Goal: Obtain resource: Obtain resource

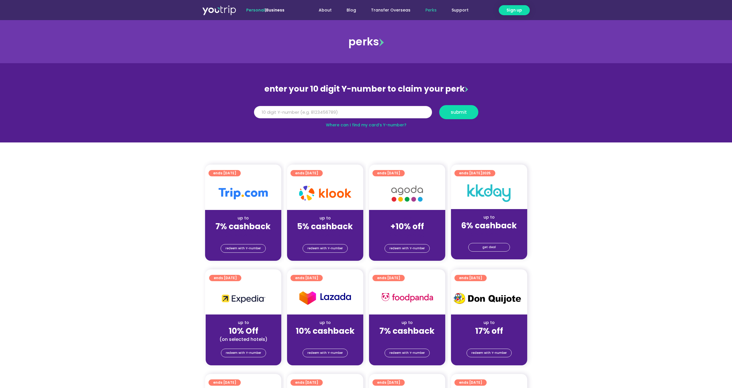
click at [316, 113] on input "Y Number" at bounding box center [343, 112] width 178 height 13
click at [416, 196] on img at bounding box center [407, 194] width 46 height 24
click at [401, 249] on span "redeem with Y-number" at bounding box center [406, 249] width 35 height 8
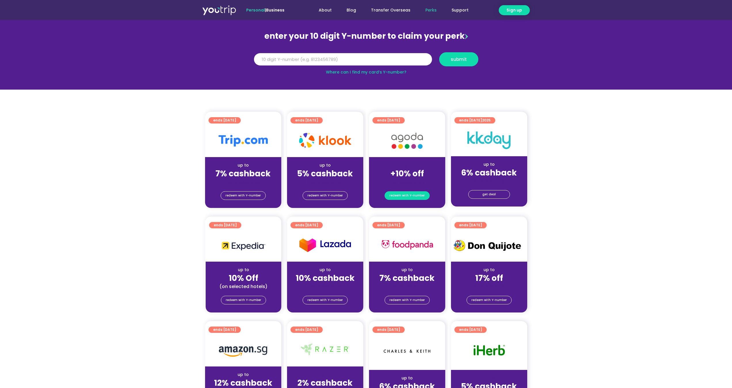
scroll to position [63, 0]
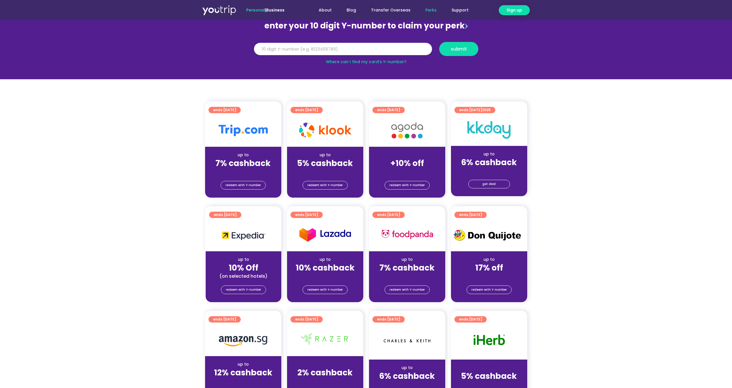
click at [398, 127] on img at bounding box center [407, 131] width 46 height 24
click at [409, 184] on span "redeem with Y-number" at bounding box center [406, 185] width 35 height 8
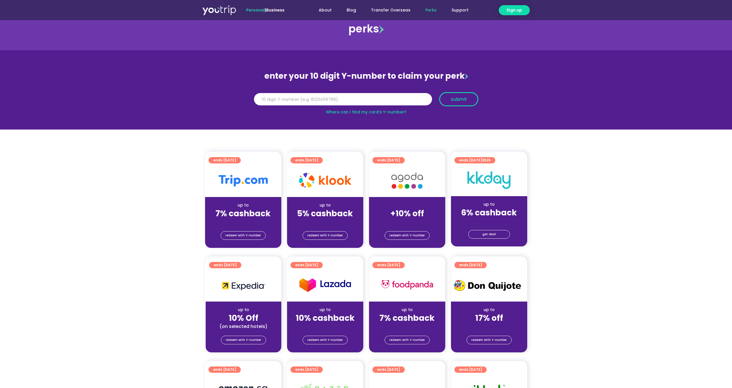
scroll to position [0, 0]
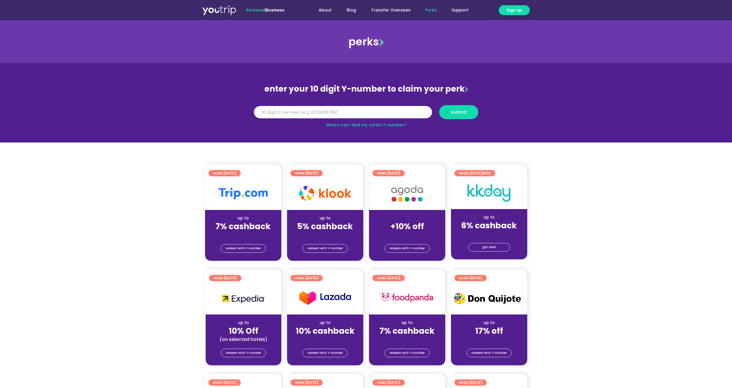
click at [404, 125] on link "Where can I find my card’s Y-number?" at bounding box center [366, 125] width 81 height 6
click at [300, 109] on input "Y Number" at bounding box center [343, 112] width 178 height 13
type input "8133760804"
click at [439, 105] on button "submit" at bounding box center [458, 112] width 39 height 14
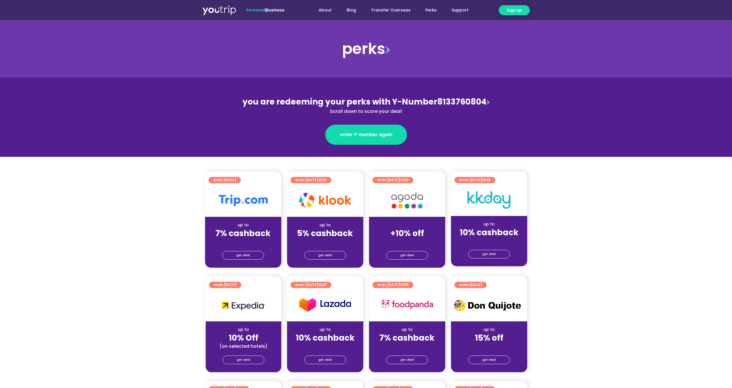
click at [384, 110] on div "Scroll down to score your deal!" at bounding box center [366, 111] width 250 height 7
click at [402, 257] on span "get deal" at bounding box center [407, 256] width 14 height 8
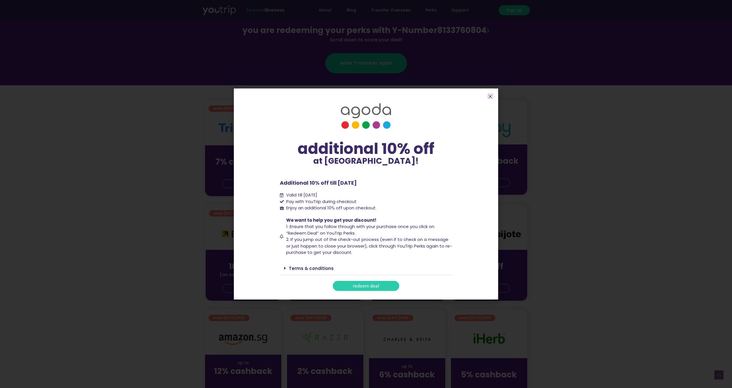
scroll to position [144, 0]
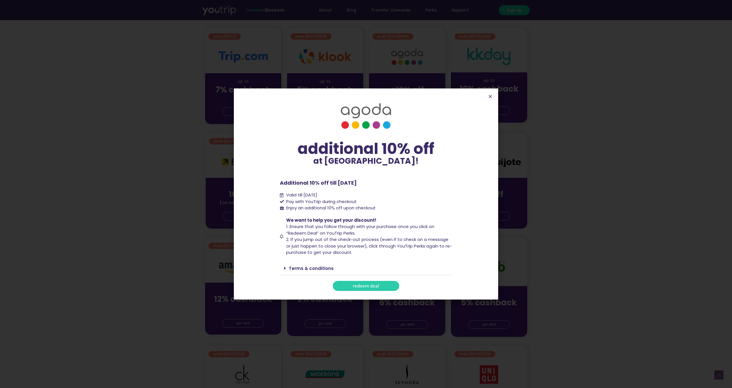
click at [374, 285] on span "redeem deal" at bounding box center [366, 286] width 26 height 4
